Goal: Transaction & Acquisition: Obtain resource

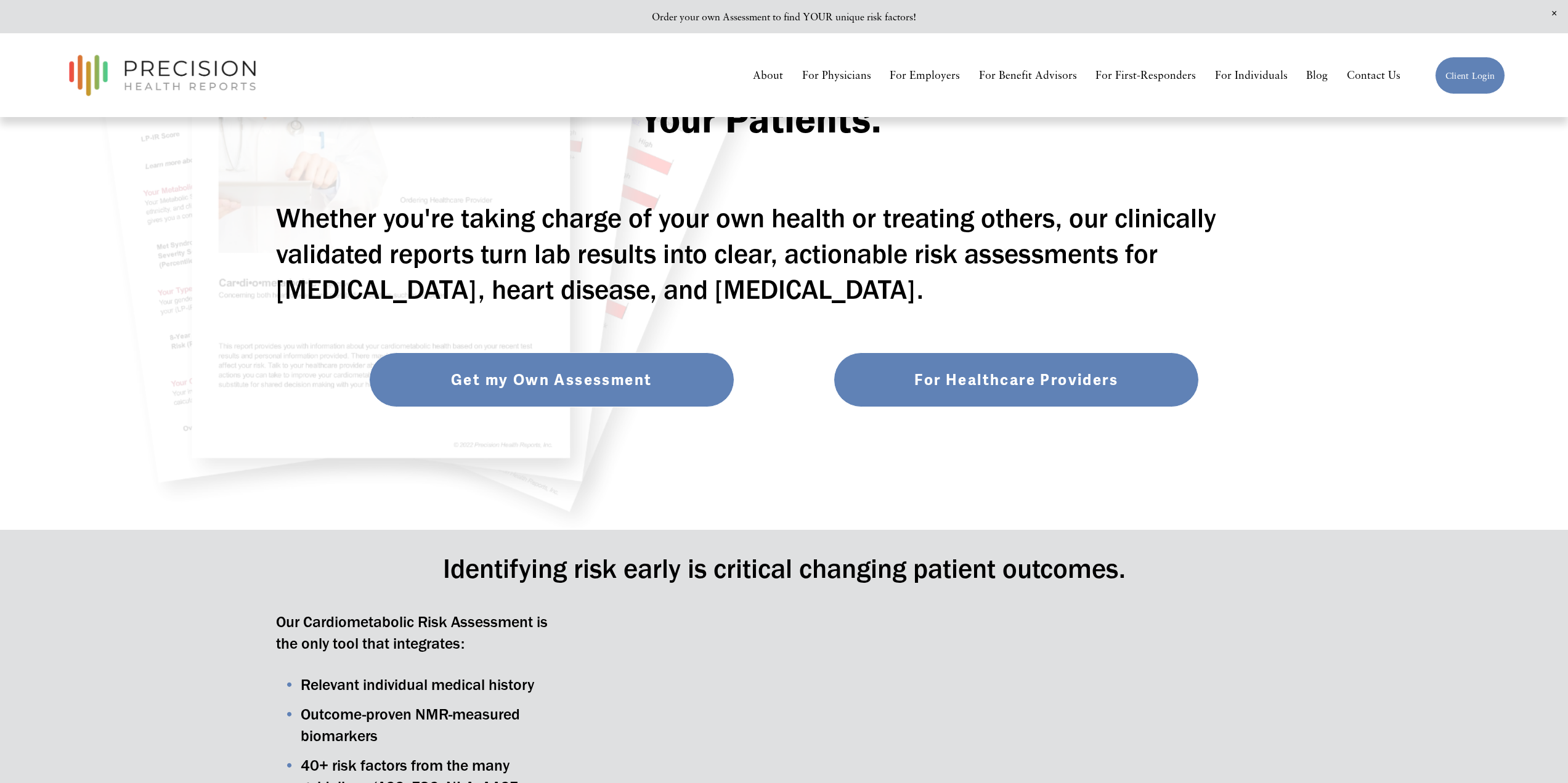
scroll to position [246, 0]
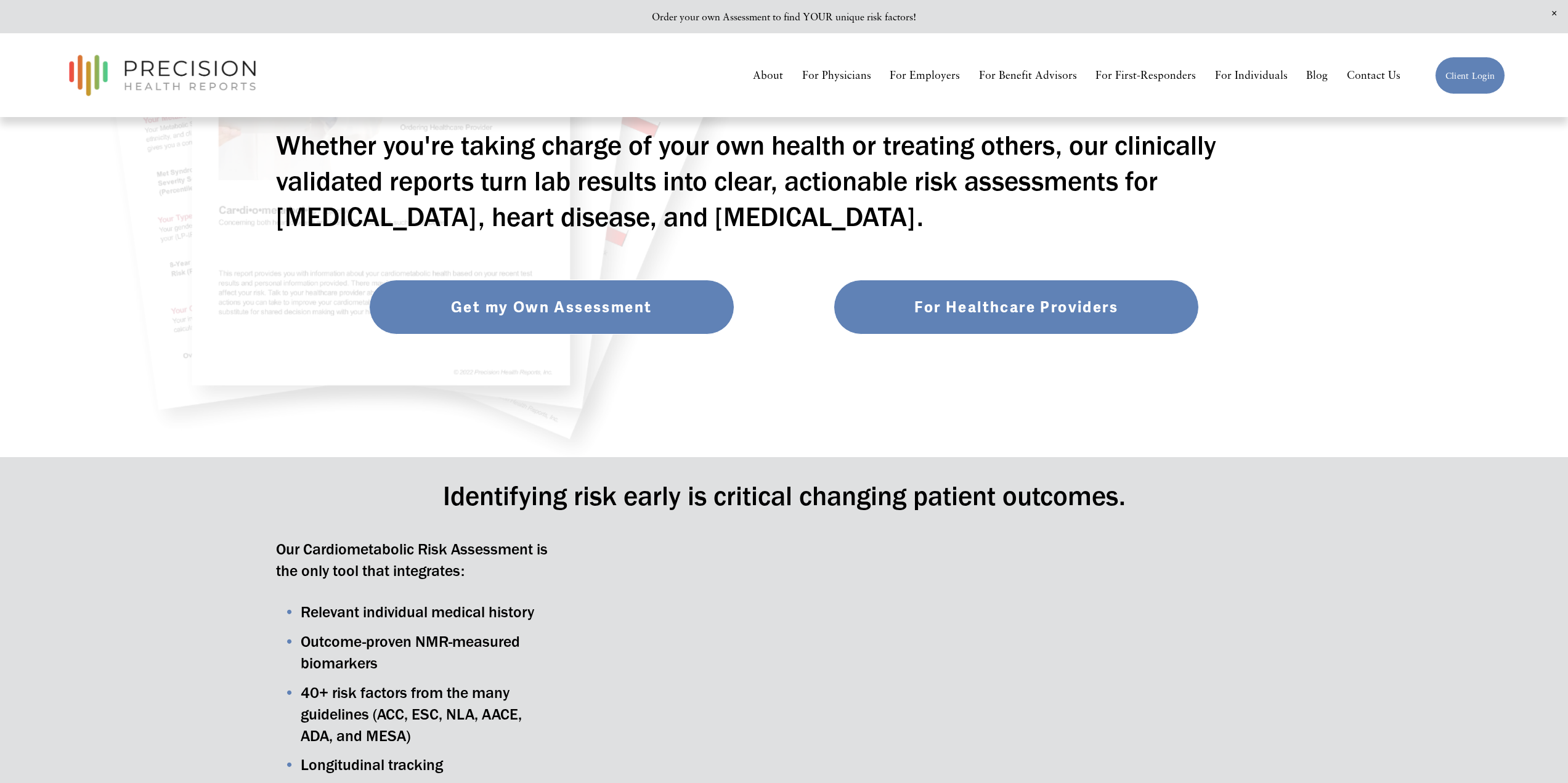
click at [974, 297] on link "For Healthcare Providers" at bounding box center [1016, 307] width 366 height 54
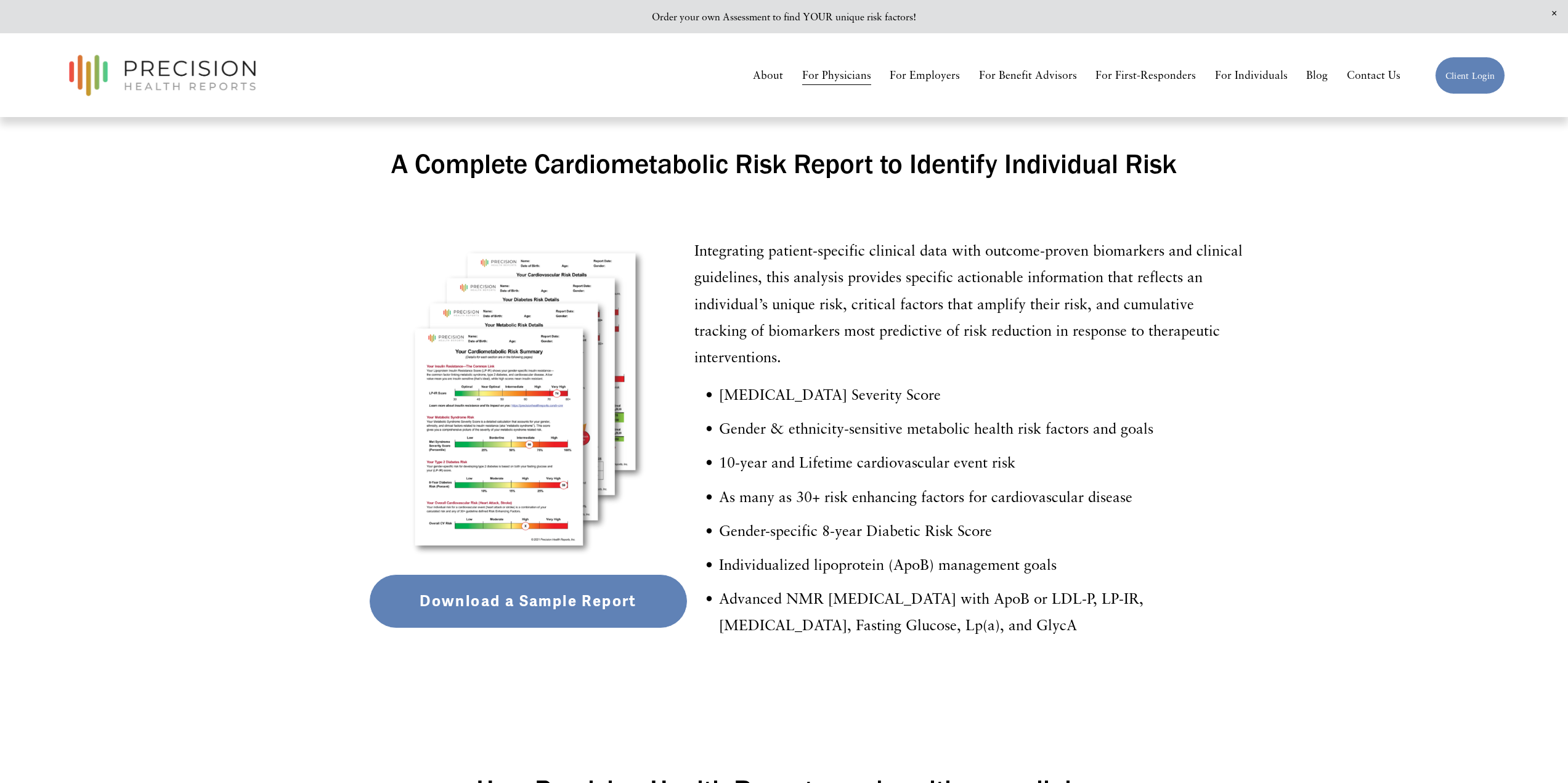
scroll to position [1847, 0]
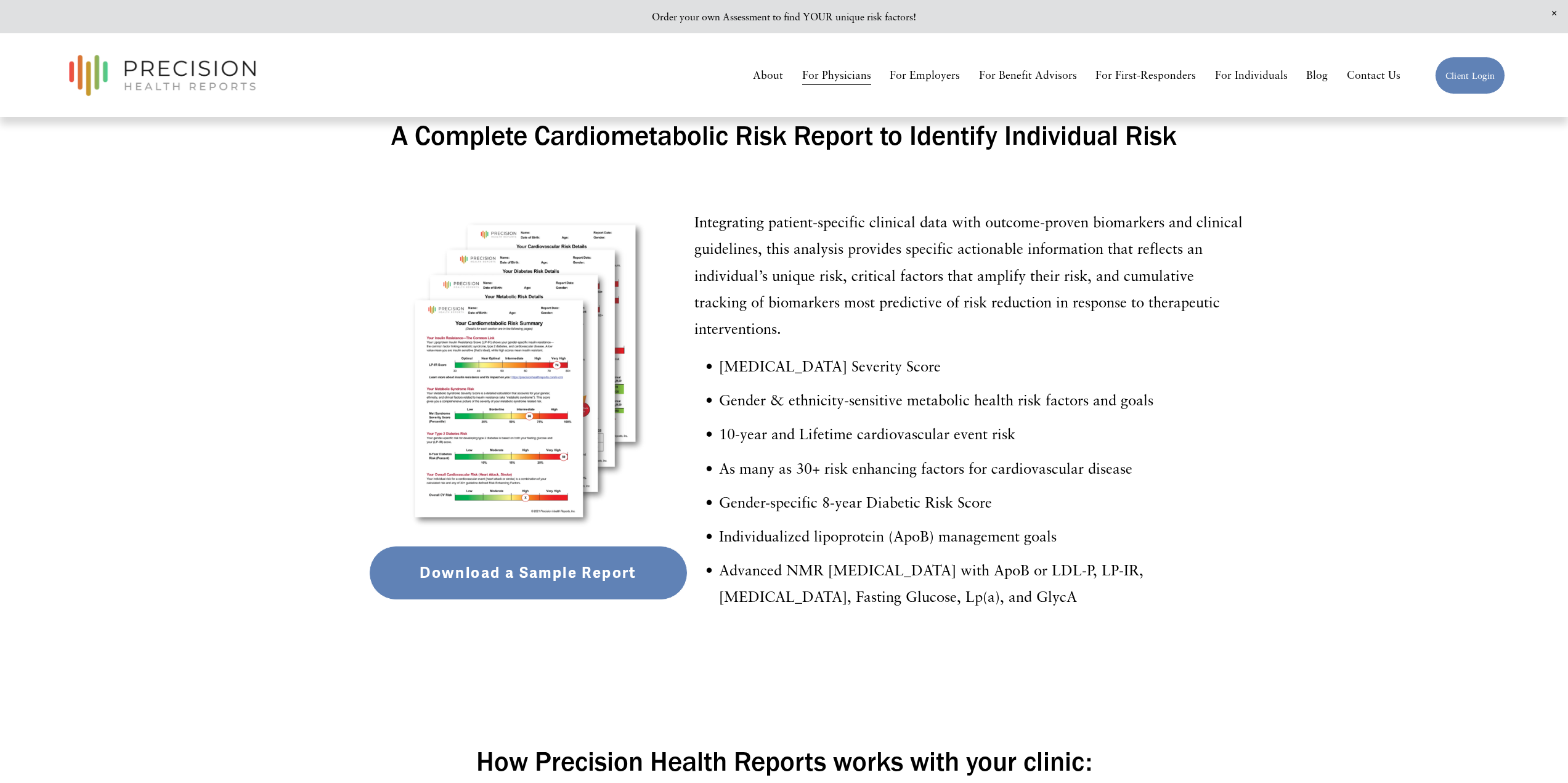
click at [573, 411] on div at bounding box center [529, 374] width 319 height 318
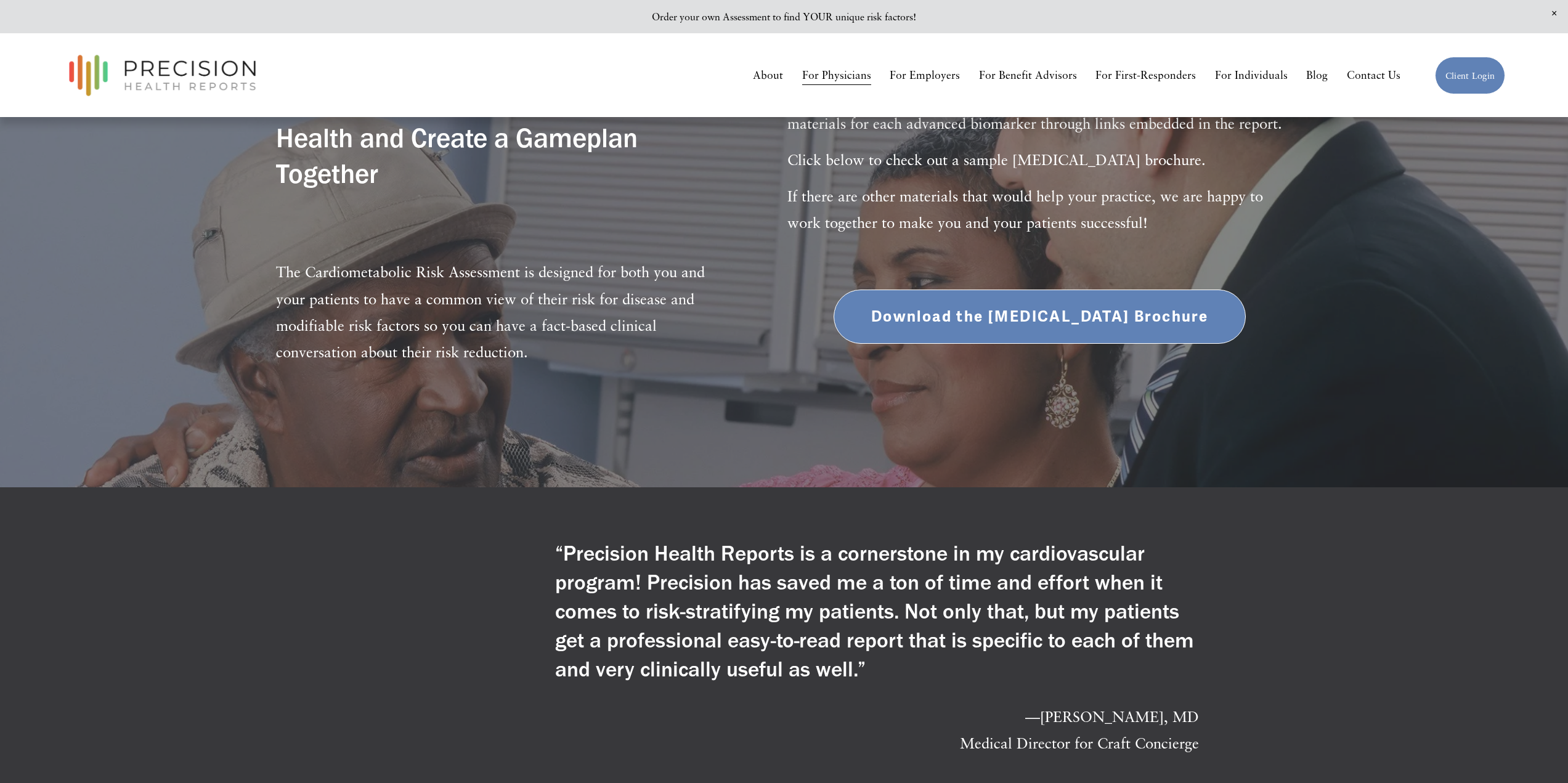
scroll to position [3054, 0]
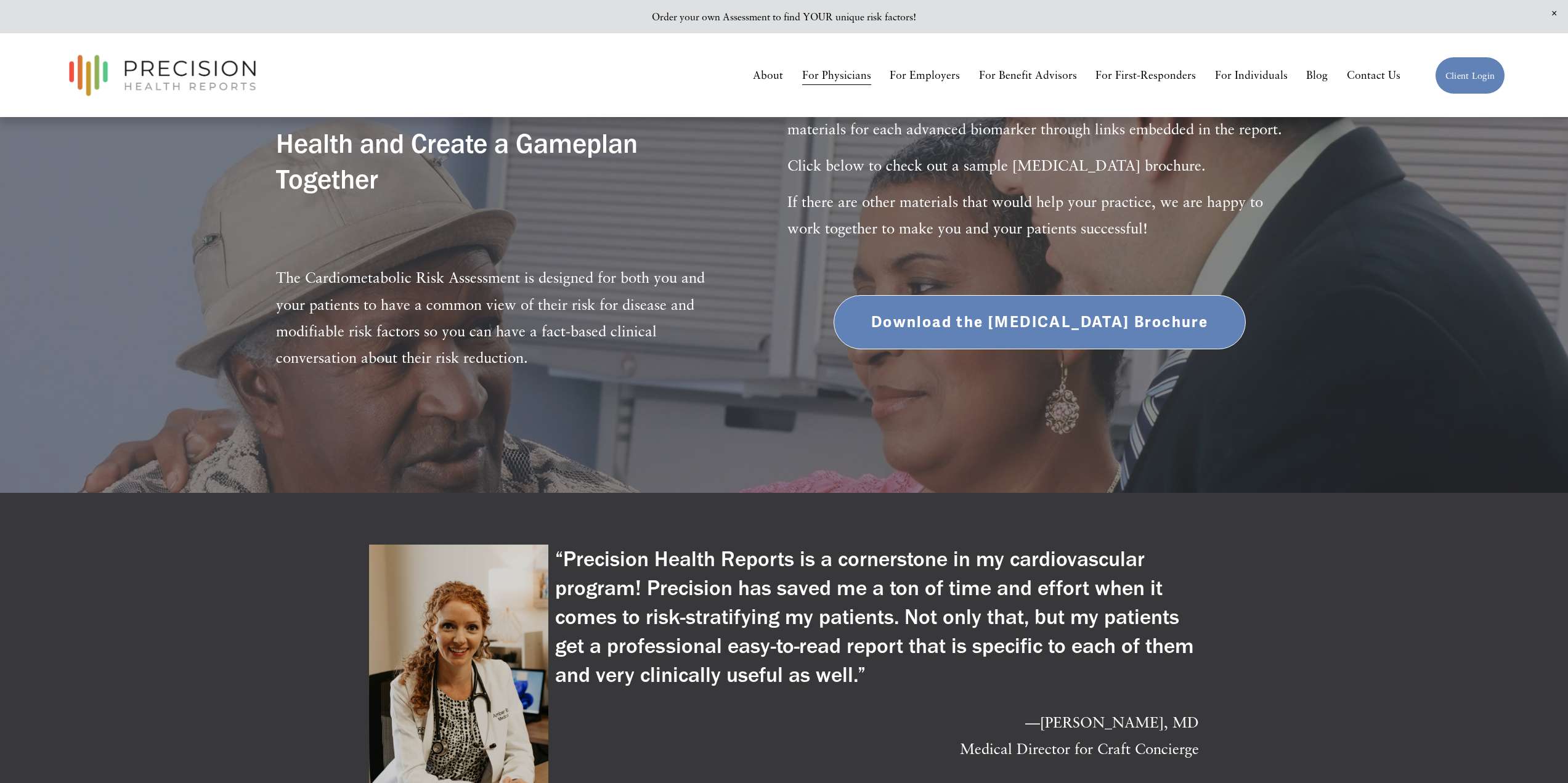
click at [1047, 303] on link "Download the [MEDICAL_DATA] Brochure" at bounding box center [1039, 322] width 411 height 54
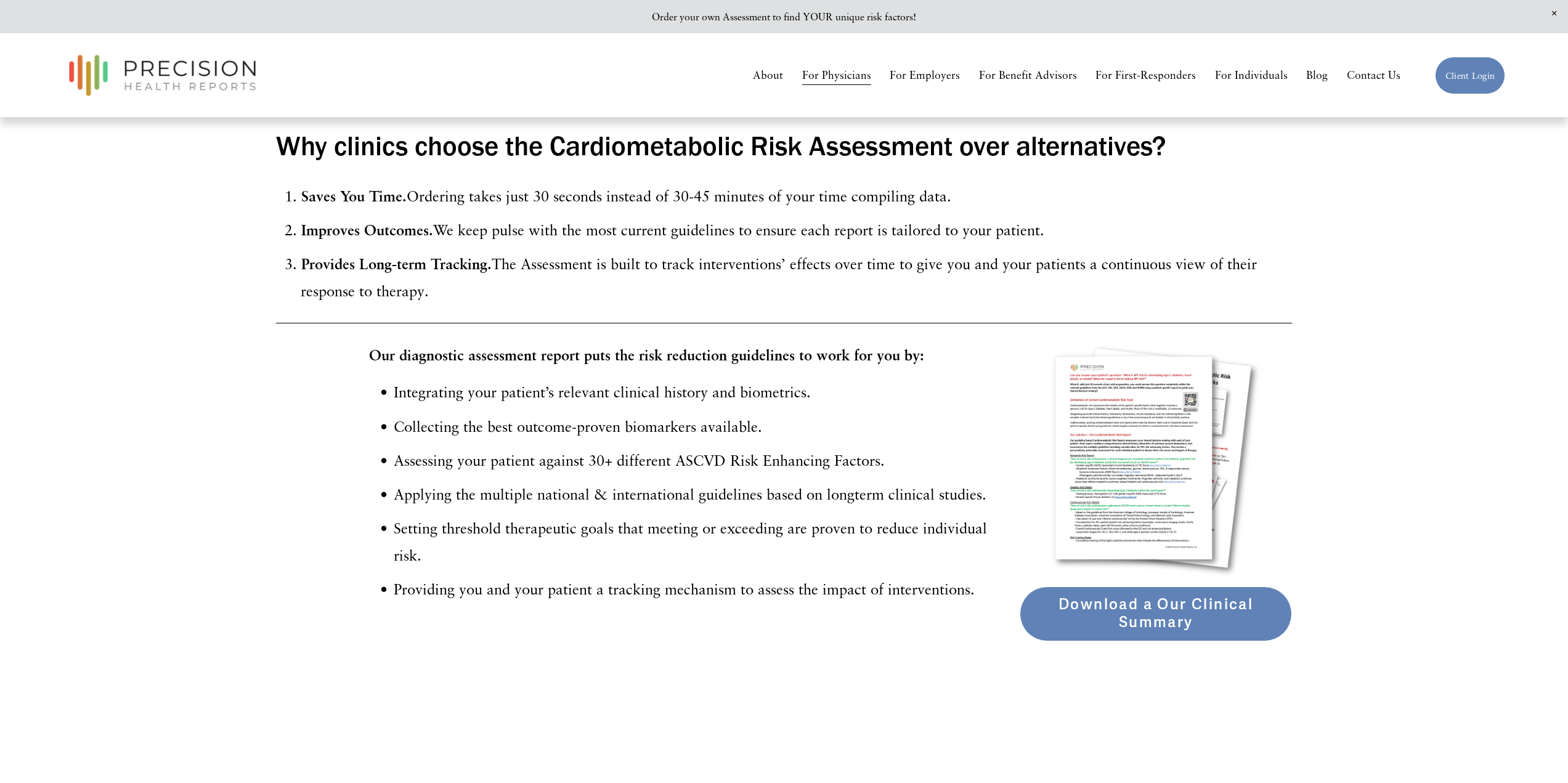
scroll to position [1144, 0]
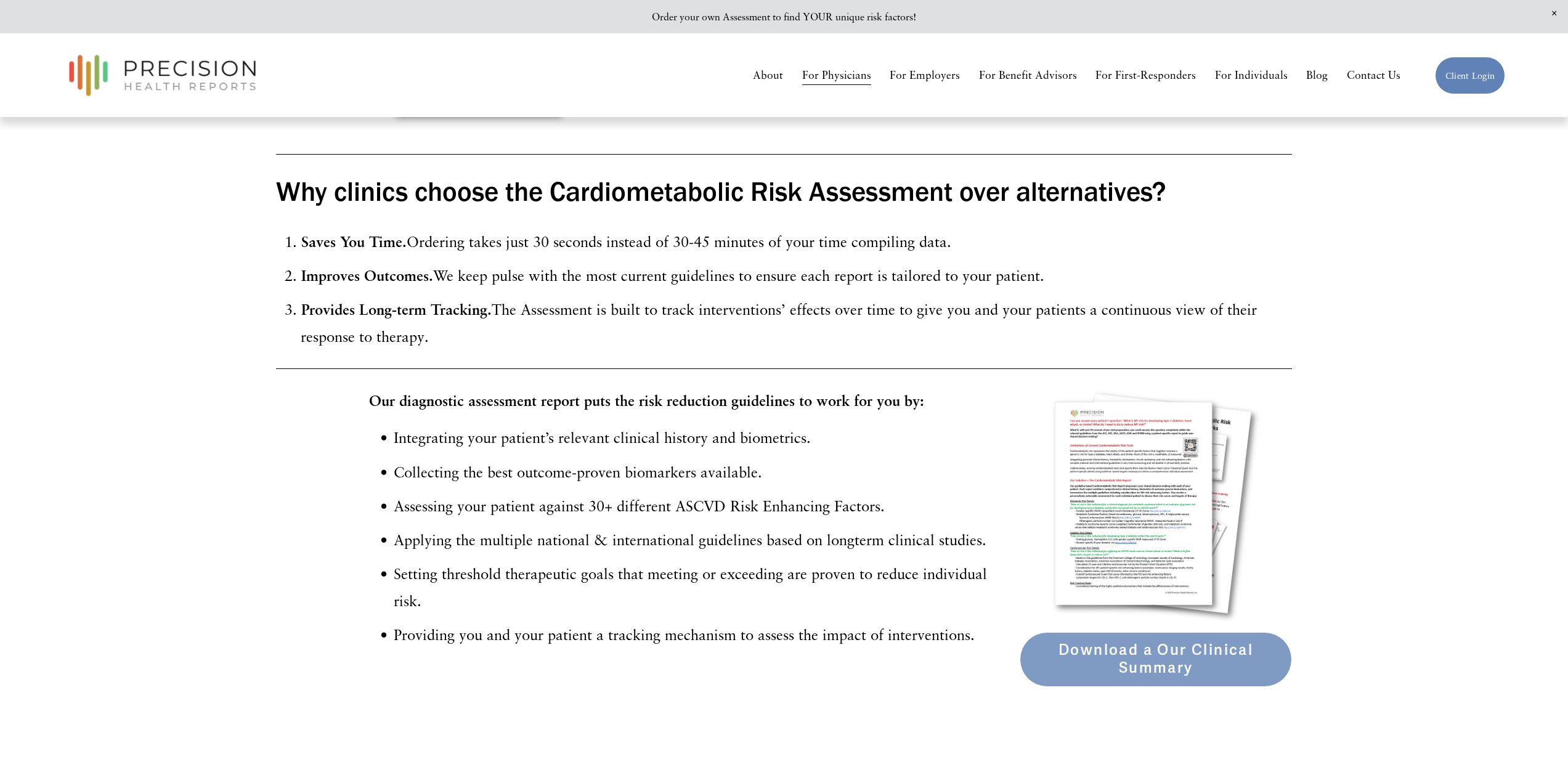
click at [1126, 645] on link "Download a Our Clinical Summary" at bounding box center [1156, 659] width 272 height 54
